Goal: Learn about a topic: Learn about a topic

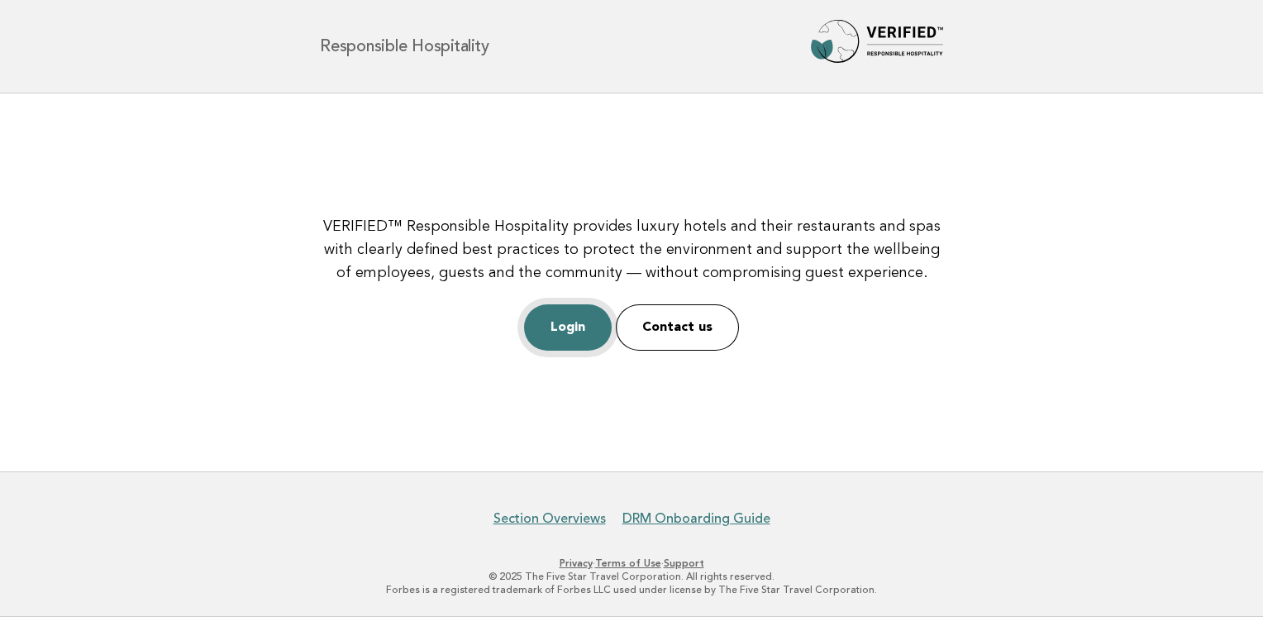
click at [589, 323] on link "Login" at bounding box center [568, 327] width 88 height 46
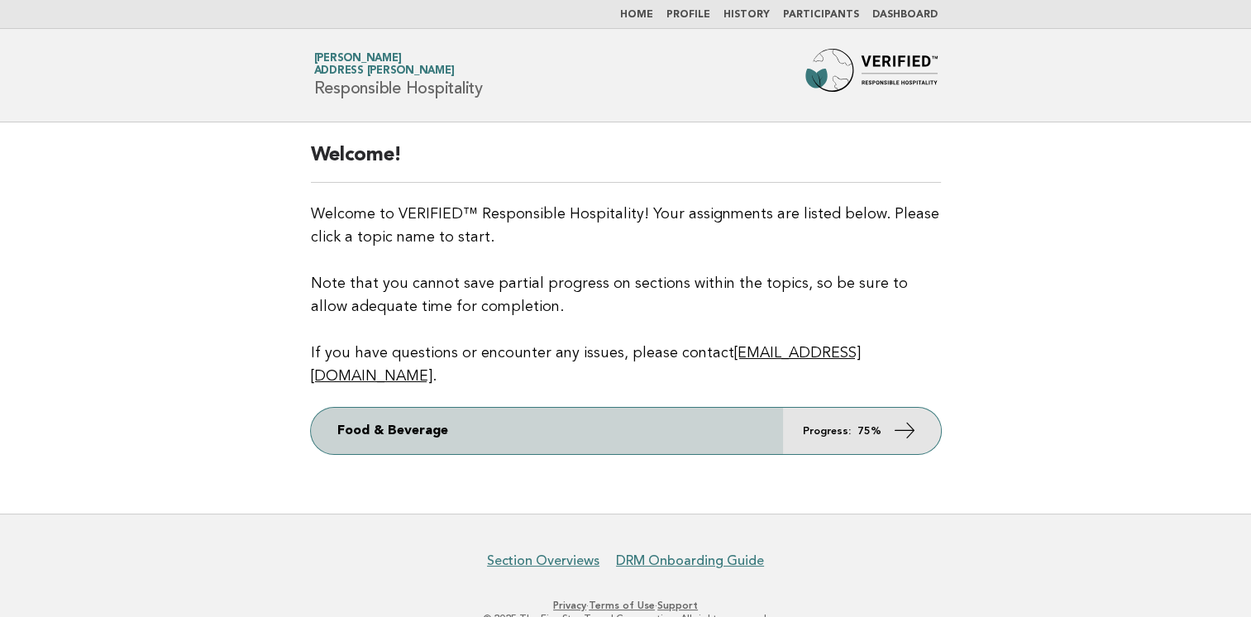
click at [838, 415] on link "Food & Beverage Progress: 75%" at bounding box center [626, 431] width 630 height 46
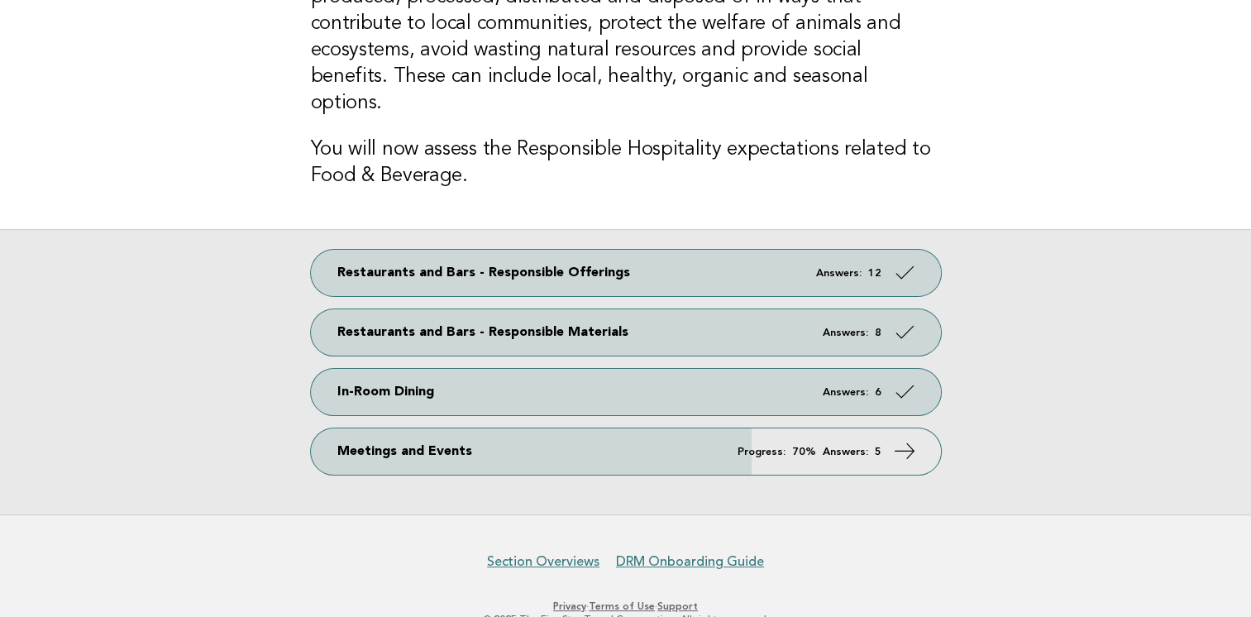
scroll to position [198, 0]
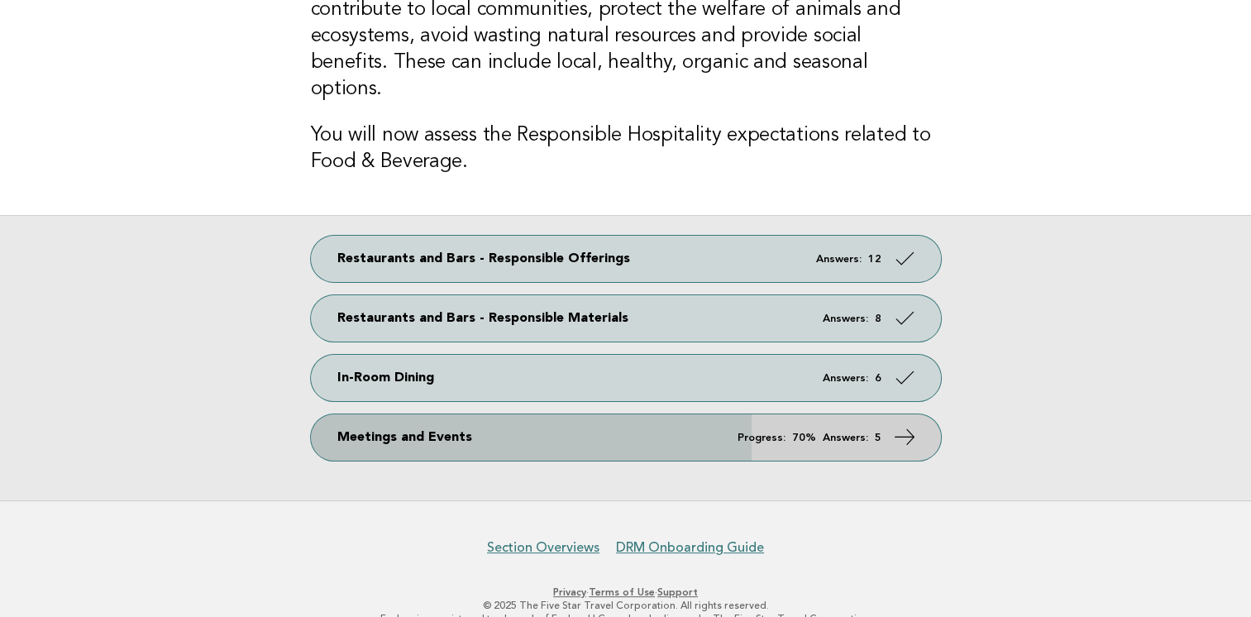
click at [895, 425] on icon at bounding box center [904, 437] width 24 height 24
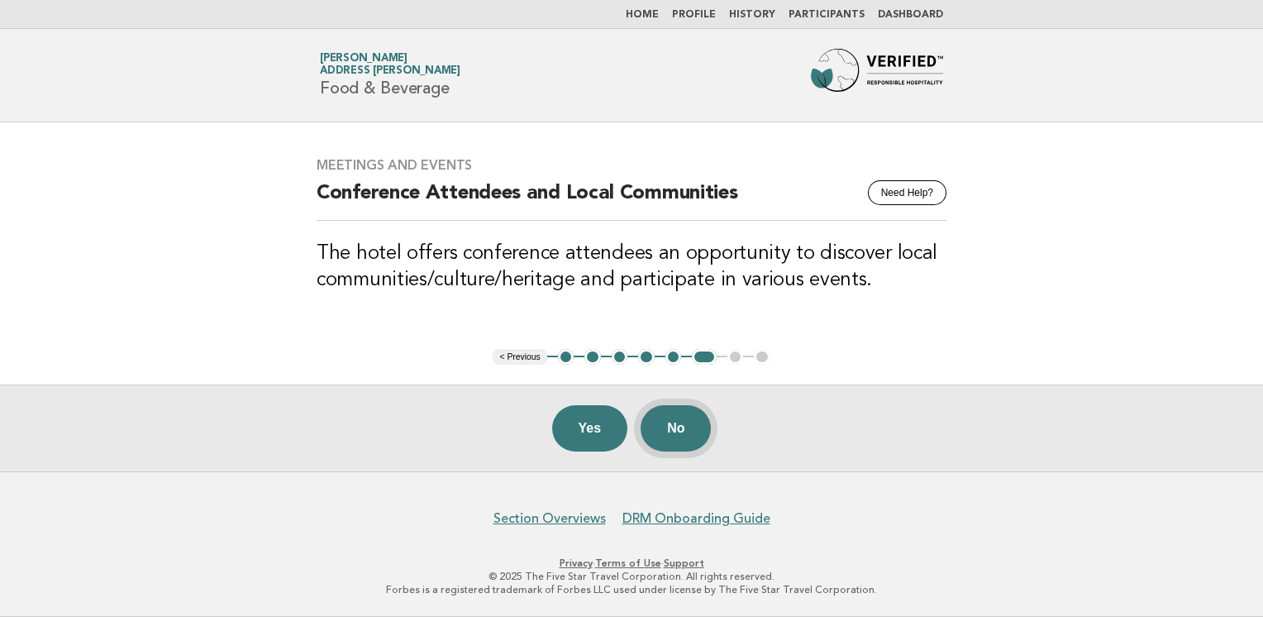
click at [673, 427] on button "No" at bounding box center [676, 428] width 70 height 46
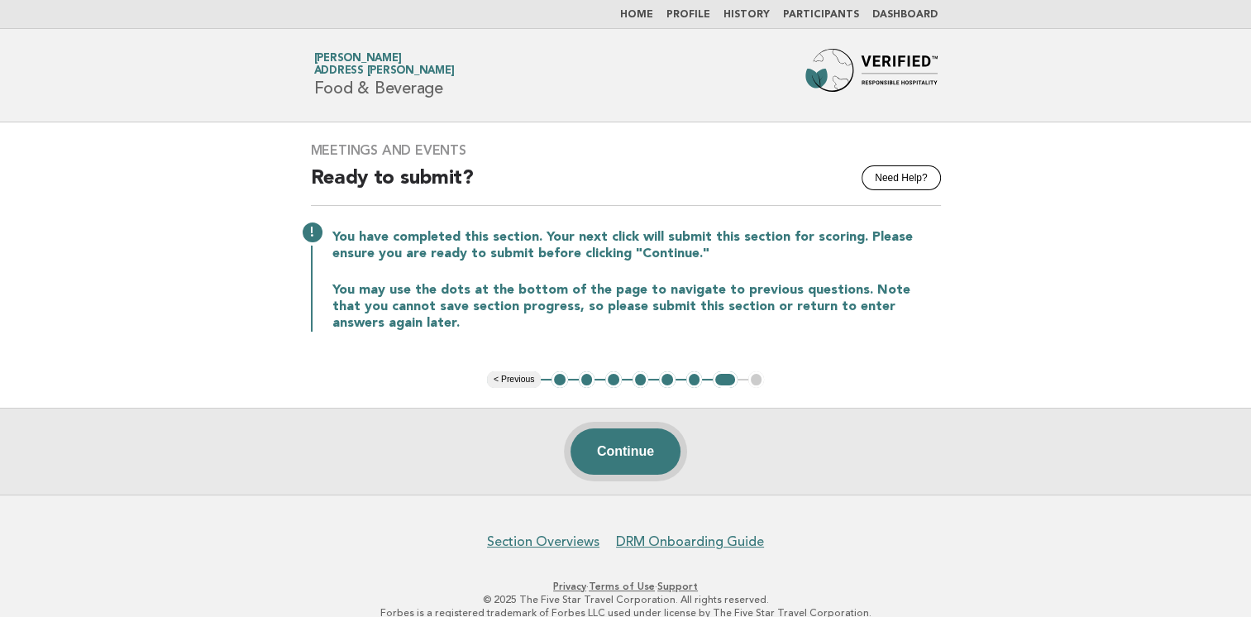
click at [629, 448] on button "Continue" at bounding box center [626, 451] width 110 height 46
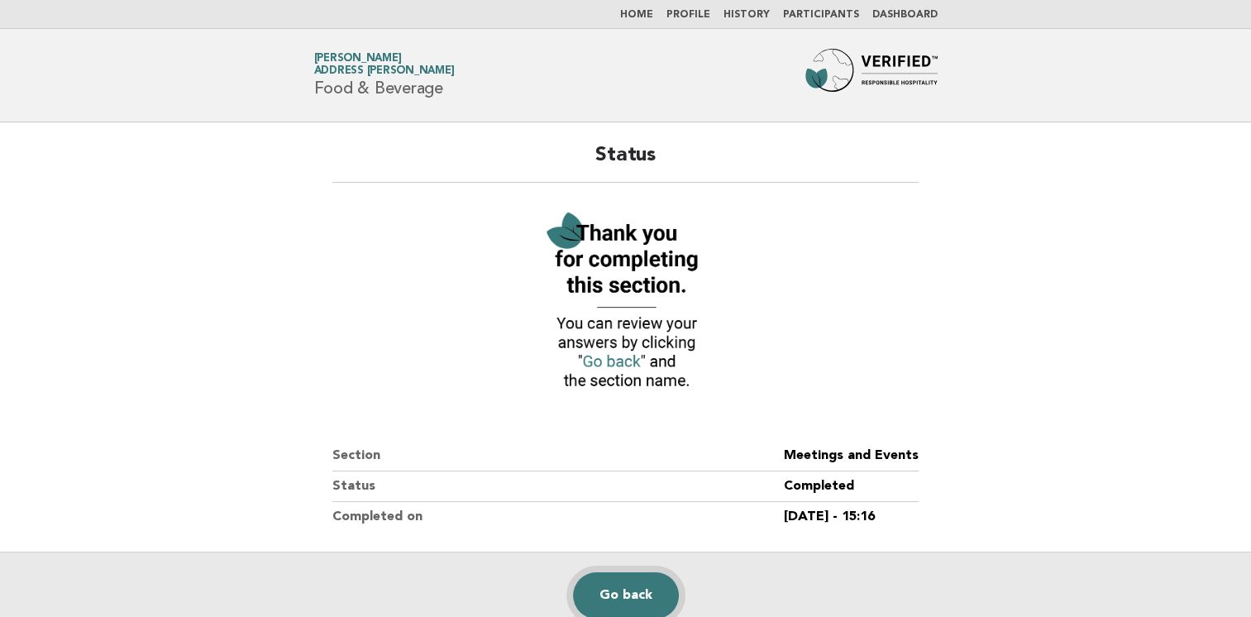
click at [613, 600] on link "Go back" at bounding box center [626, 595] width 106 height 46
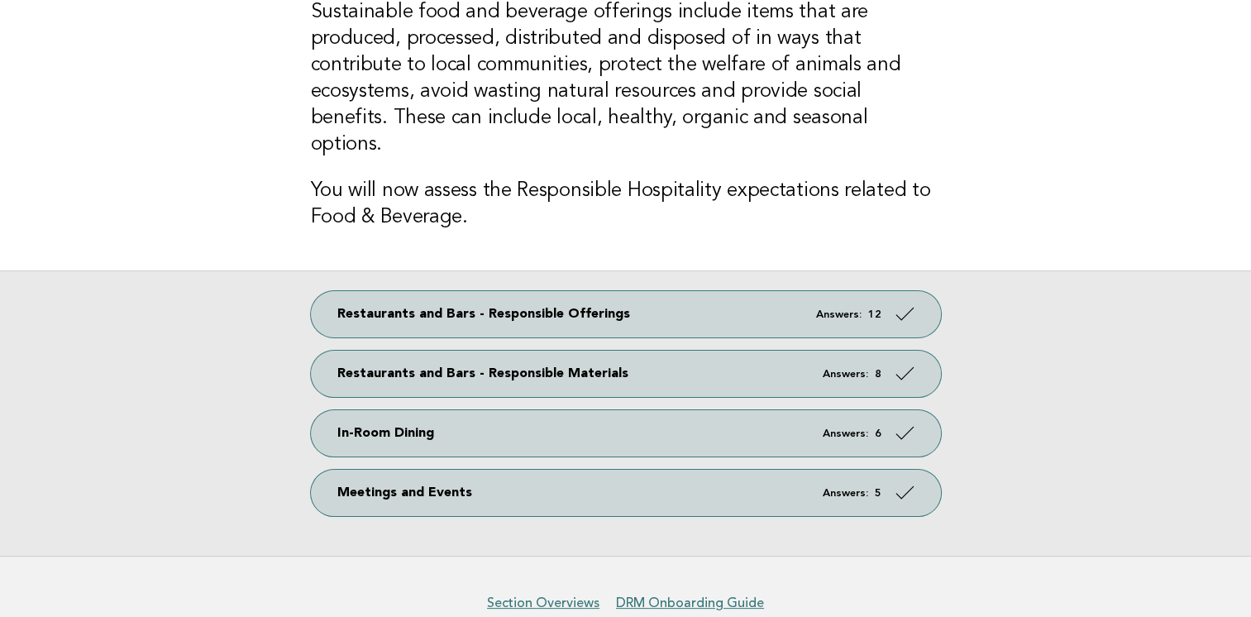
scroll to position [198, 0]
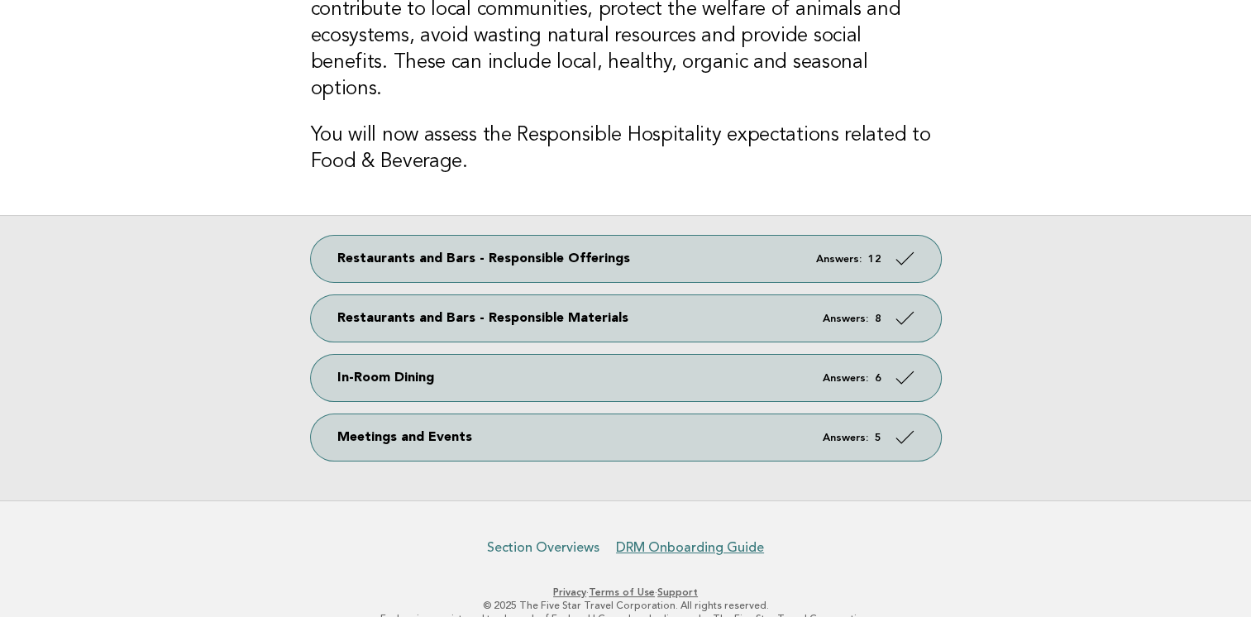
click at [569, 539] on link "Section Overviews" at bounding box center [543, 547] width 112 height 17
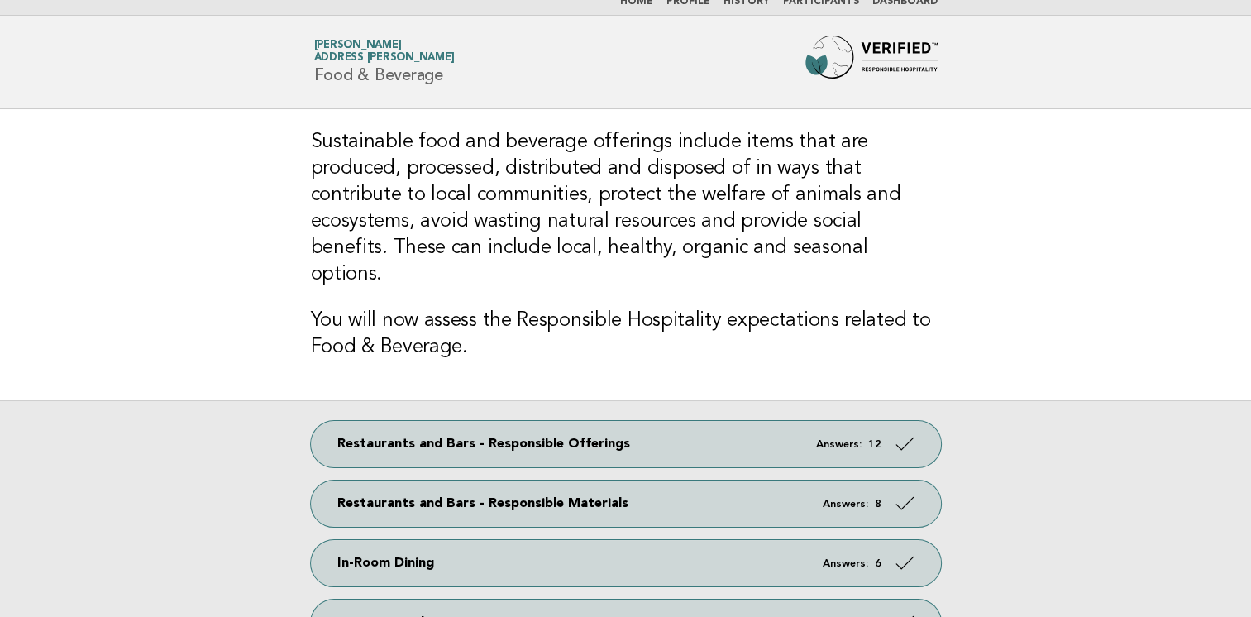
scroll to position [0, 0]
